Goal: Information Seeking & Learning: Understand process/instructions

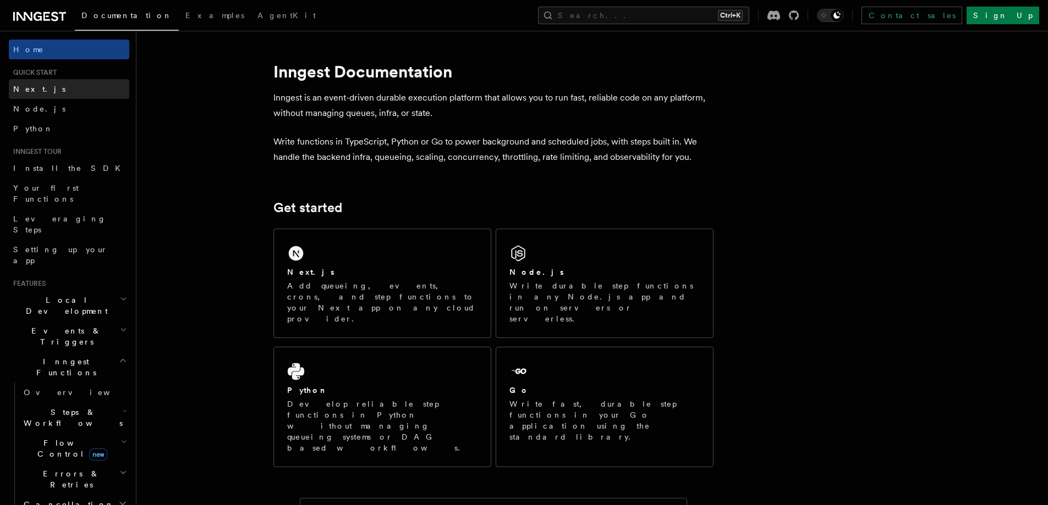
click at [37, 91] on link "Next.js" at bounding box center [69, 89] width 120 height 20
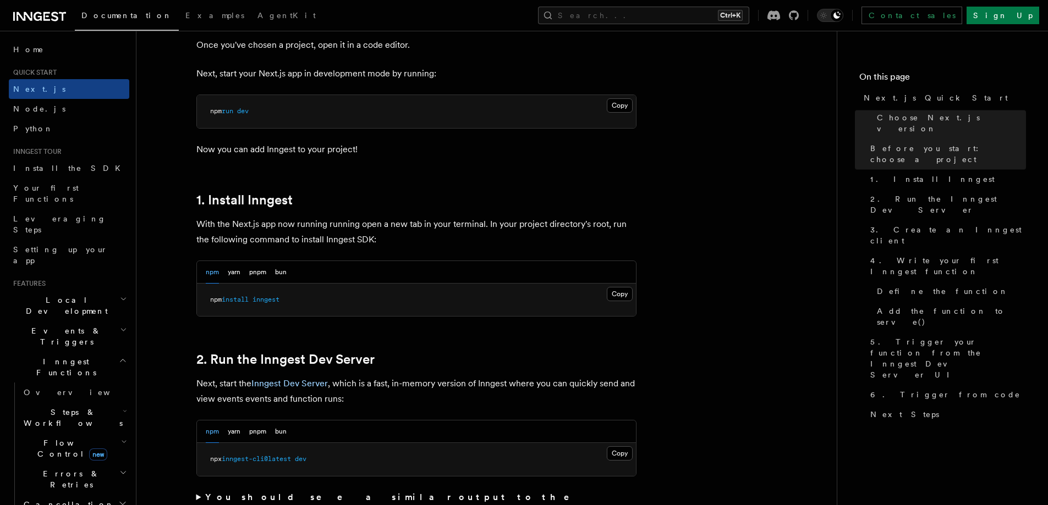
scroll to position [495, 0]
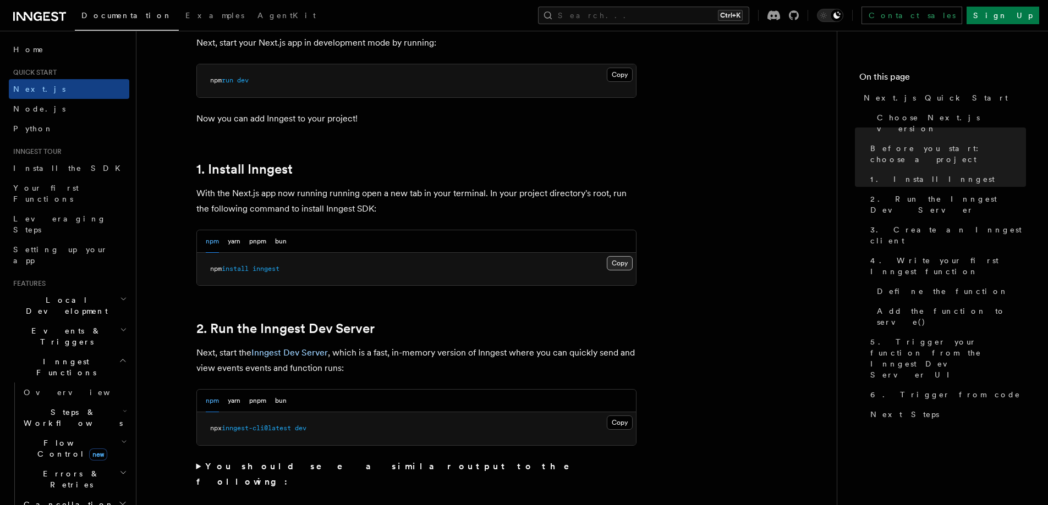
click at [617, 266] on button "Copy Copied" at bounding box center [620, 263] width 26 height 14
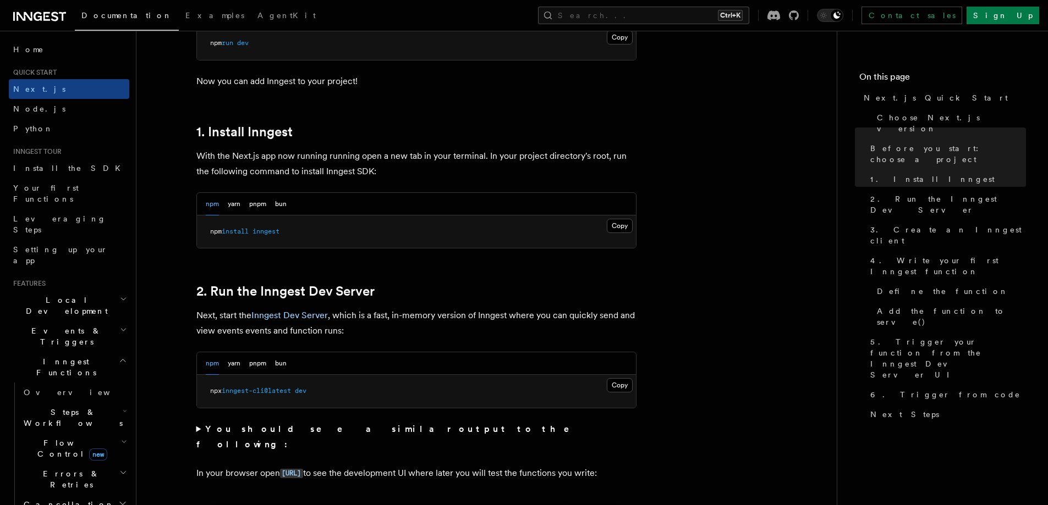
scroll to position [660, 0]
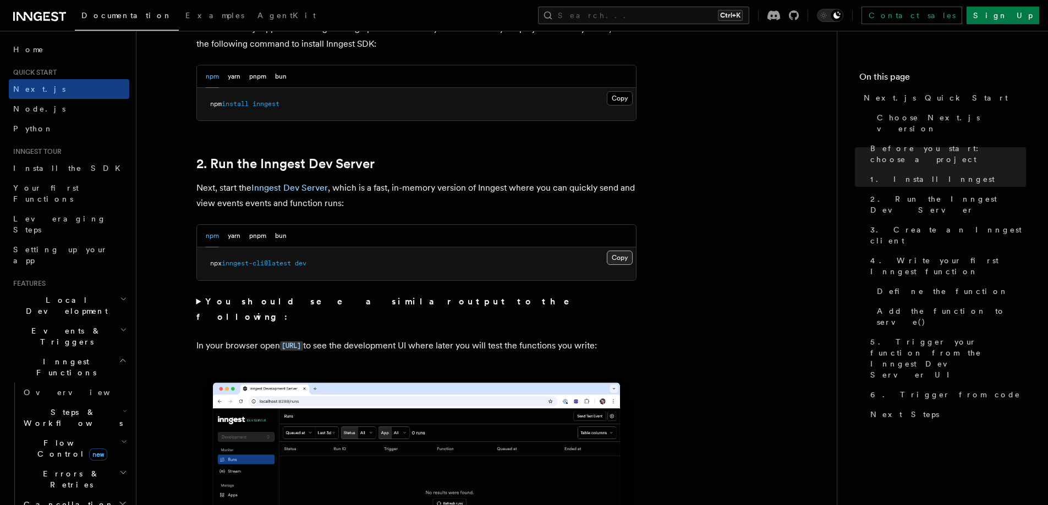
click at [628, 257] on button "Copy Copied" at bounding box center [620, 258] width 26 height 14
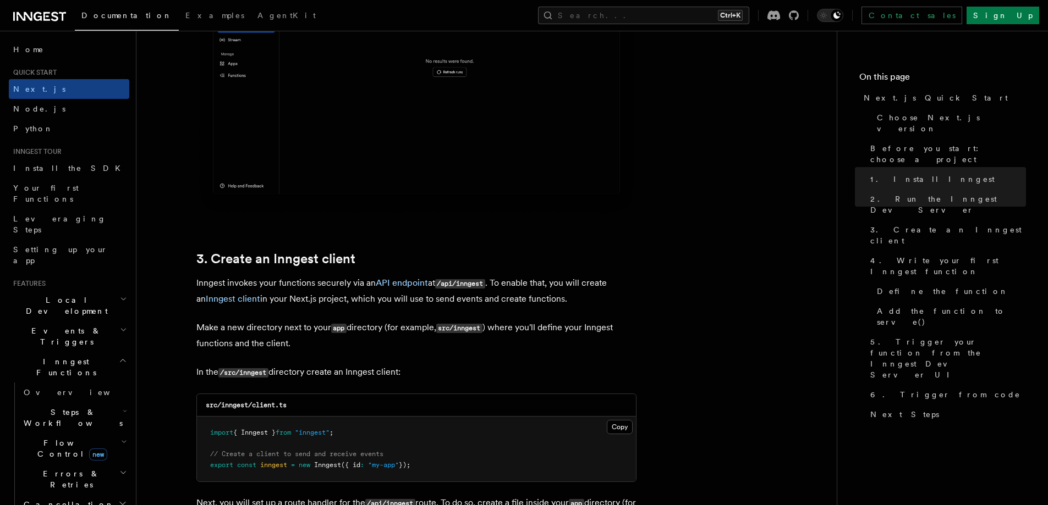
scroll to position [1265, 0]
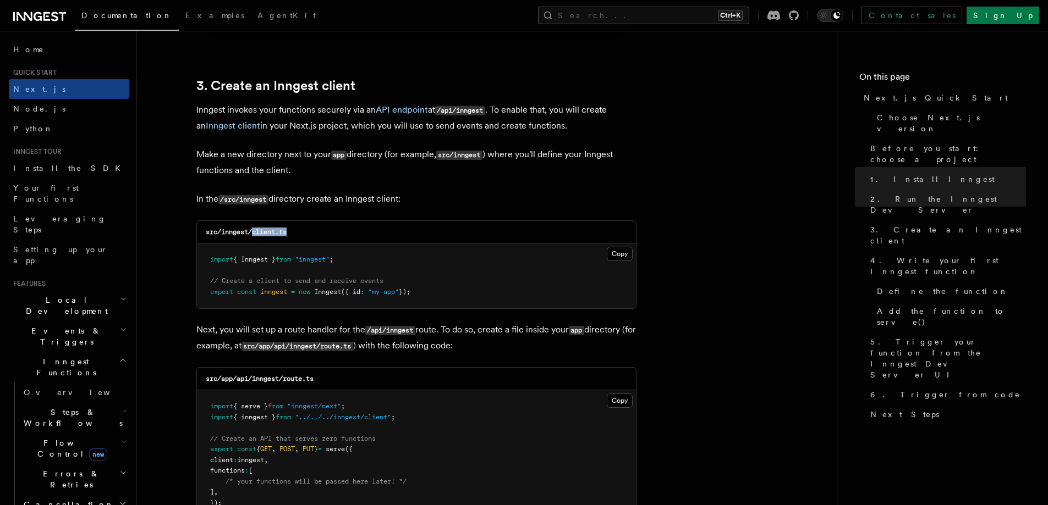
drag, startPoint x: 252, startPoint y: 233, endPoint x: 312, endPoint y: 229, distance: 59.5
click at [312, 229] on div "src/inngest/client.ts" at bounding box center [416, 232] width 439 height 23
copy code "client.ts"
click at [622, 255] on button "Copy Copied" at bounding box center [620, 254] width 26 height 14
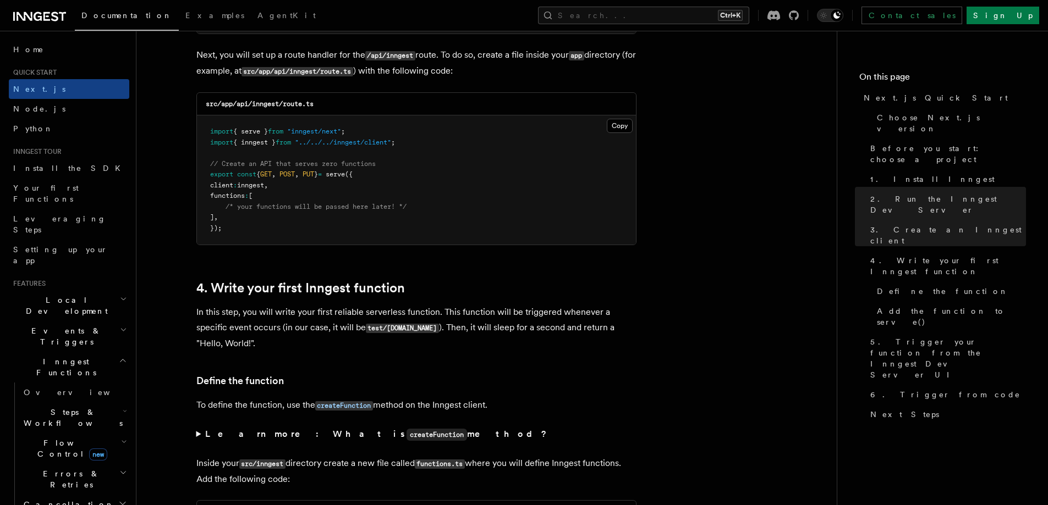
scroll to position [1485, 0]
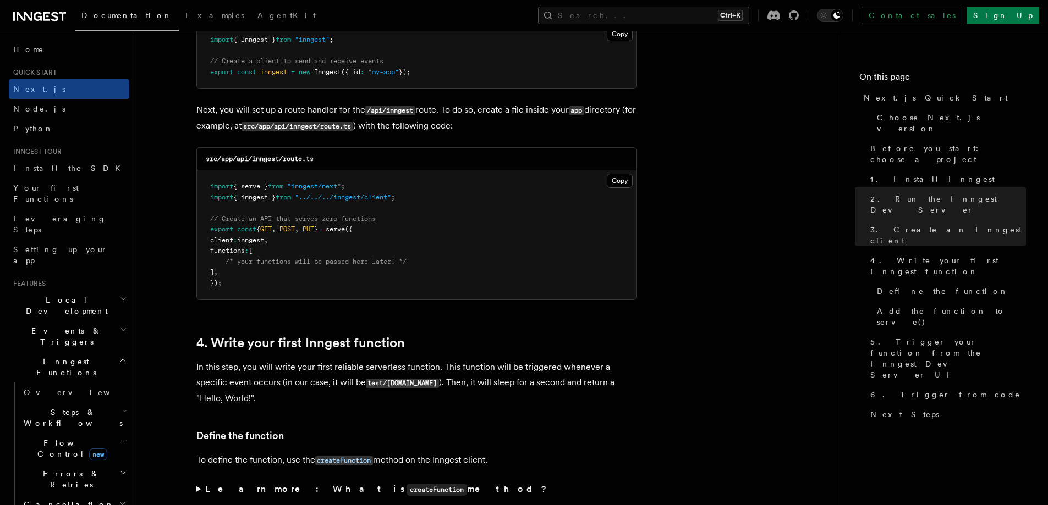
click at [257, 157] on code "src/app/api/inngest/route.ts" at bounding box center [260, 159] width 108 height 8
copy code "inngest"
click at [283, 159] on code "src/app/api/inngest/route.ts" at bounding box center [260, 159] width 108 height 8
drag, startPoint x: 326, startPoint y: 156, endPoint x: 286, endPoint y: 157, distance: 40.1
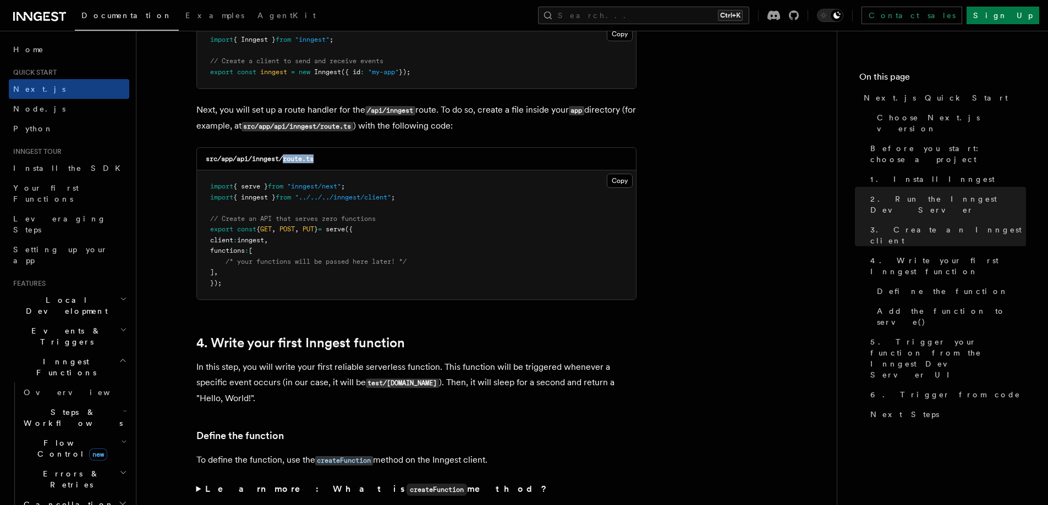
click at [286, 157] on div "src/app/api/inngest/route.ts" at bounding box center [416, 159] width 439 height 23
copy code "route.ts"
click at [613, 178] on button "Copy Copied" at bounding box center [620, 181] width 26 height 14
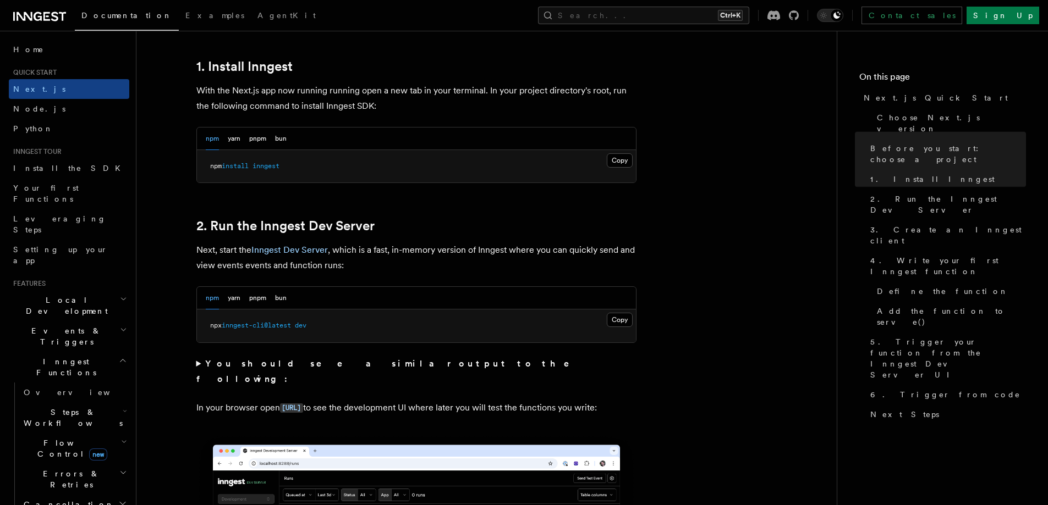
scroll to position [605, 0]
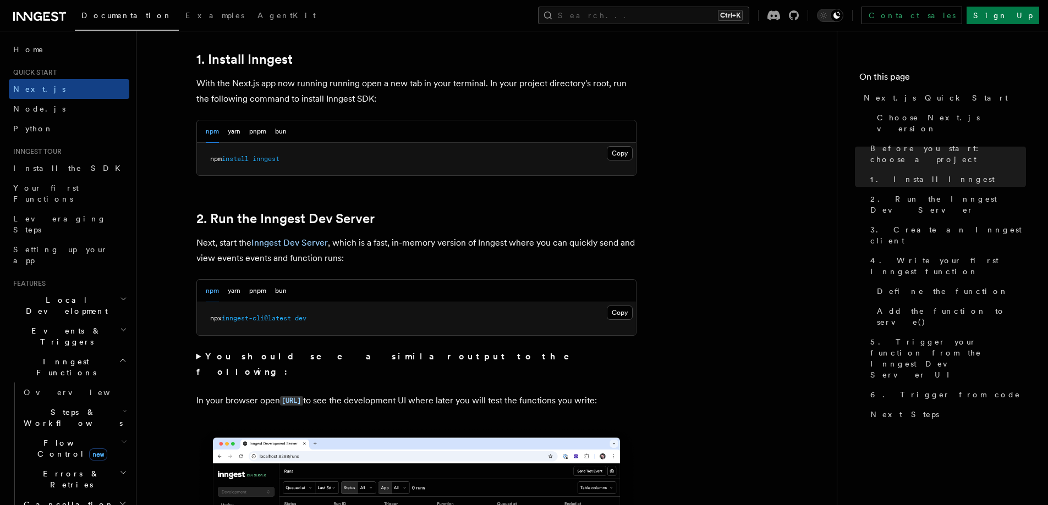
click at [243, 318] on span "inngest-cli@latest" at bounding box center [256, 319] width 69 height 8
copy div "npx inngest-cli@latest dev"
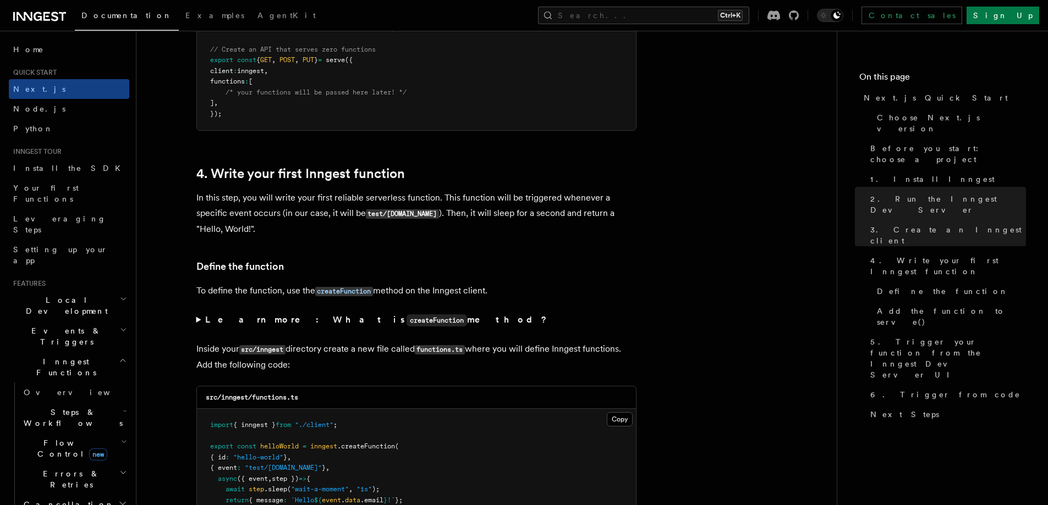
scroll to position [1870, 0]
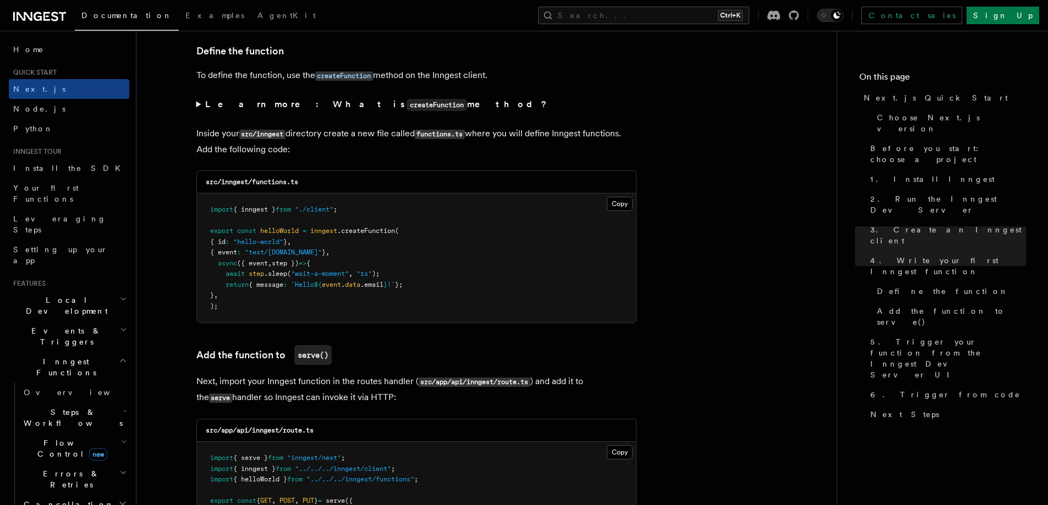
click at [252, 180] on code "src/inngest/functions.ts" at bounding box center [252, 182] width 92 height 8
drag, startPoint x: 252, startPoint y: 183, endPoint x: 322, endPoint y: 180, distance: 69.9
click at [322, 180] on div "src/inngest/functions.ts" at bounding box center [416, 182] width 439 height 23
copy code "functions.ts"
click at [619, 198] on button "Copy Copied" at bounding box center [620, 204] width 26 height 14
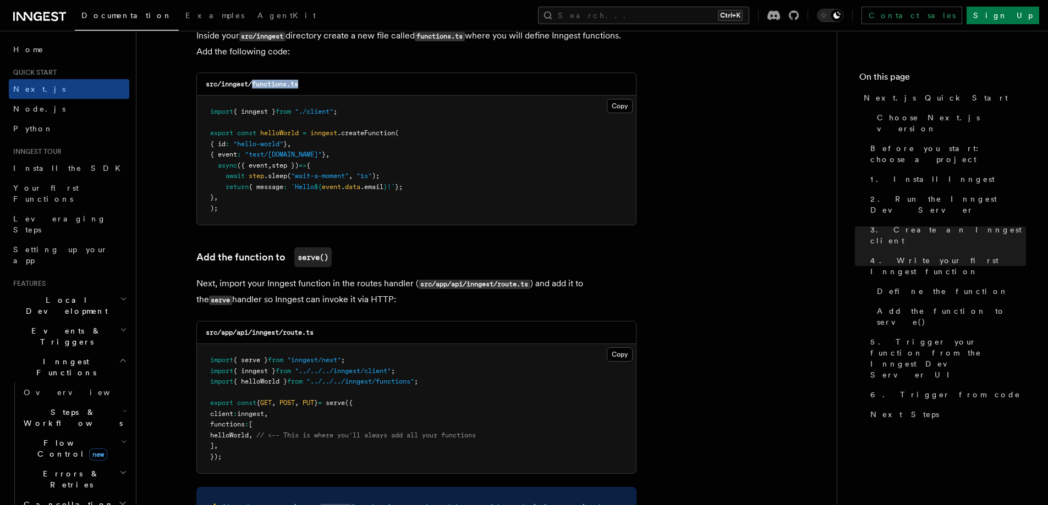
scroll to position [2090, 0]
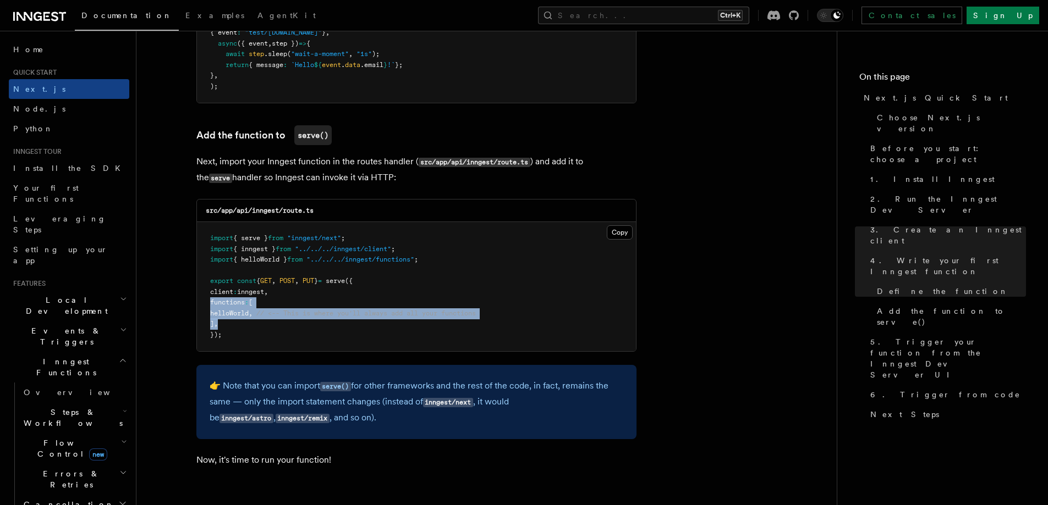
drag, startPoint x: 216, startPoint y: 318, endPoint x: 194, endPoint y: 304, distance: 26.7
copy code "functions : [ helloWorld , // <-- This is where you'll always add all your func…"
